Goal: Task Accomplishment & Management: Manage account settings

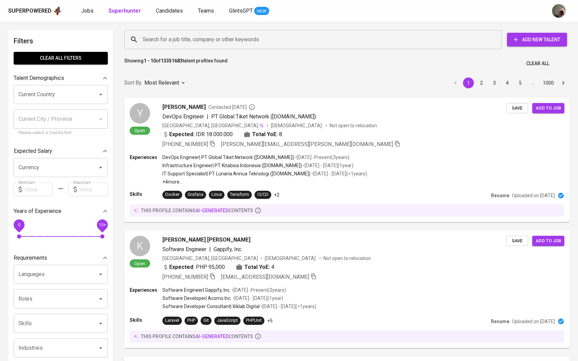
click at [181, 51] on div "Search for a job title, company or other keywords Search for a job title, compa…" at bounding box center [346, 40] width 454 height 30
click at [181, 37] on input "Search for a job title, company or other keywords" at bounding box center [314, 39] width 347 height 13
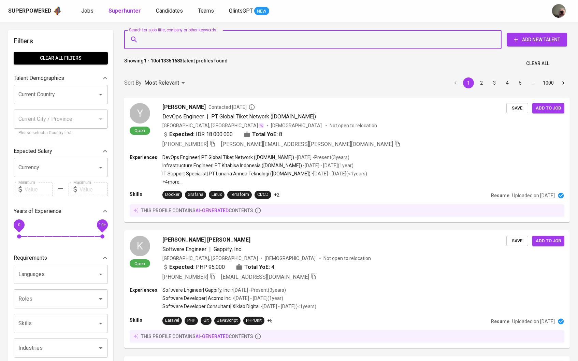
paste input "[DOMAIN_NAME][EMAIL_ADDRESS][DOMAIN_NAME]"
type input "[DOMAIN_NAME][EMAIL_ADDRESS][DOMAIN_NAME]"
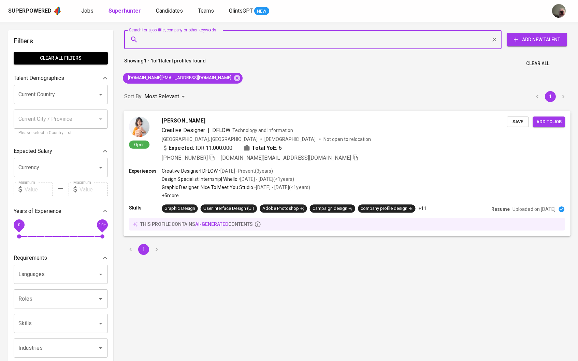
click at [514, 120] on span "Save" at bounding box center [517, 122] width 15 height 8
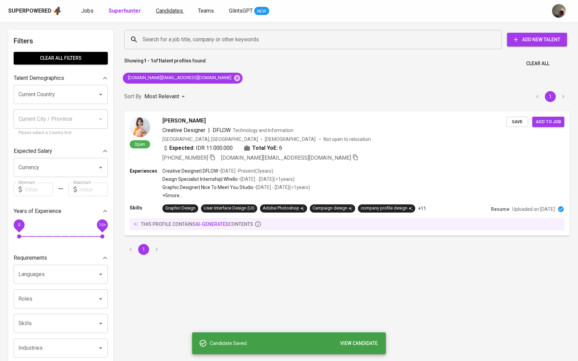
click at [160, 10] on span "Candidates" at bounding box center [169, 11] width 27 height 6
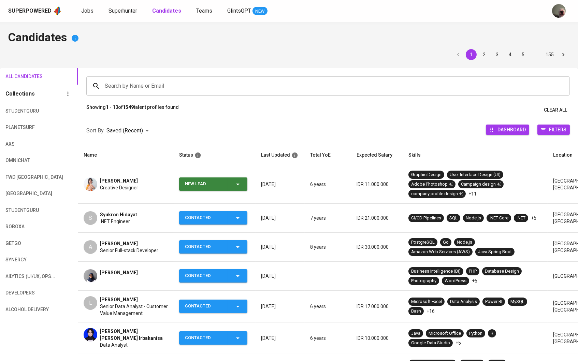
click at [234, 184] on icon "button" at bounding box center [238, 184] width 8 height 8
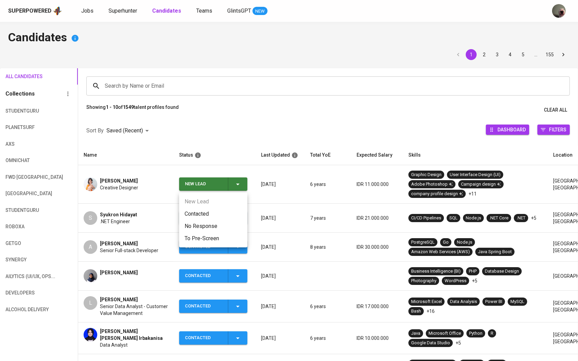
click at [231, 216] on li "Contacted" at bounding box center [213, 214] width 68 height 12
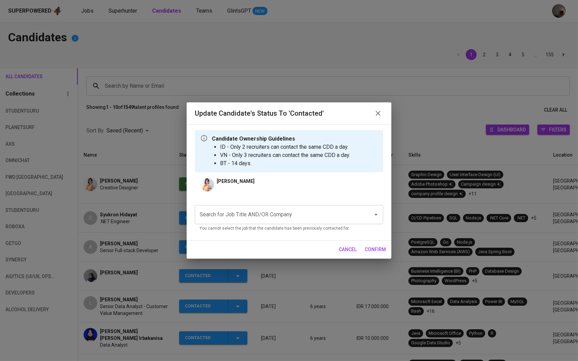
click at [312, 209] on input "Search for Job Title AND/OR Company" at bounding box center [279, 214] width 163 height 13
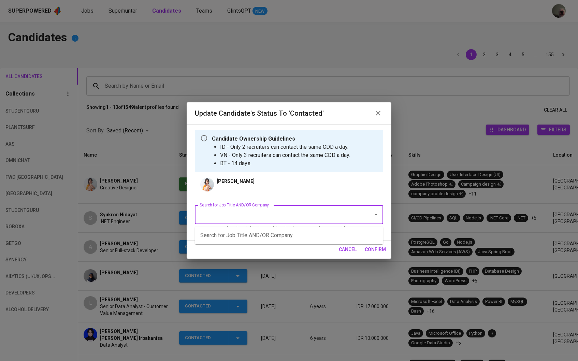
type input "a"
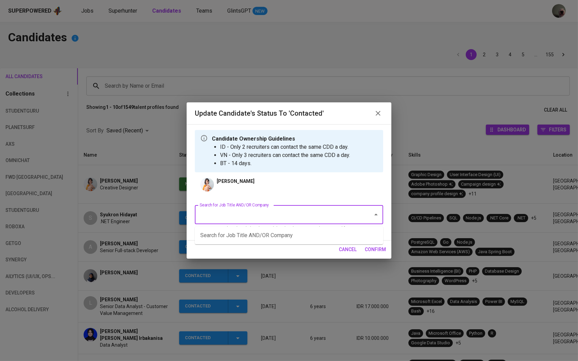
type input "a"
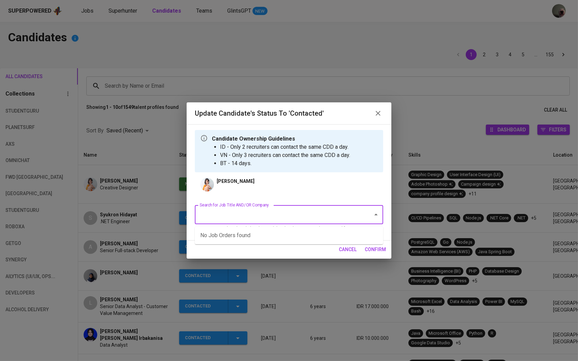
type input "a"
type input "[MEDICAL_DATA]"
type input "\"
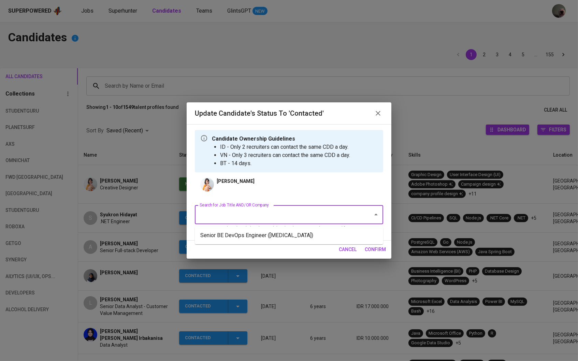
type input "m"
click at [260, 233] on li "Senior BE DevOps Engineer ([MEDICAL_DATA])" at bounding box center [289, 235] width 188 height 12
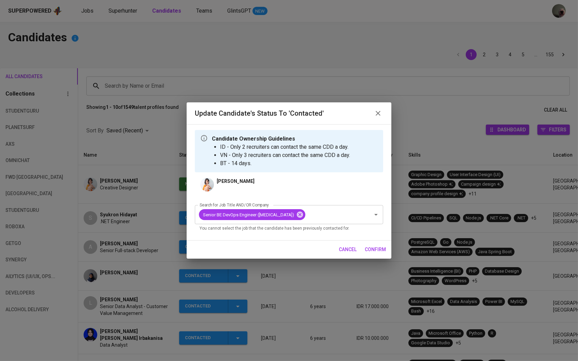
click at [370, 246] on span "confirm" at bounding box center [375, 249] width 21 height 9
